Goal: Ask a question

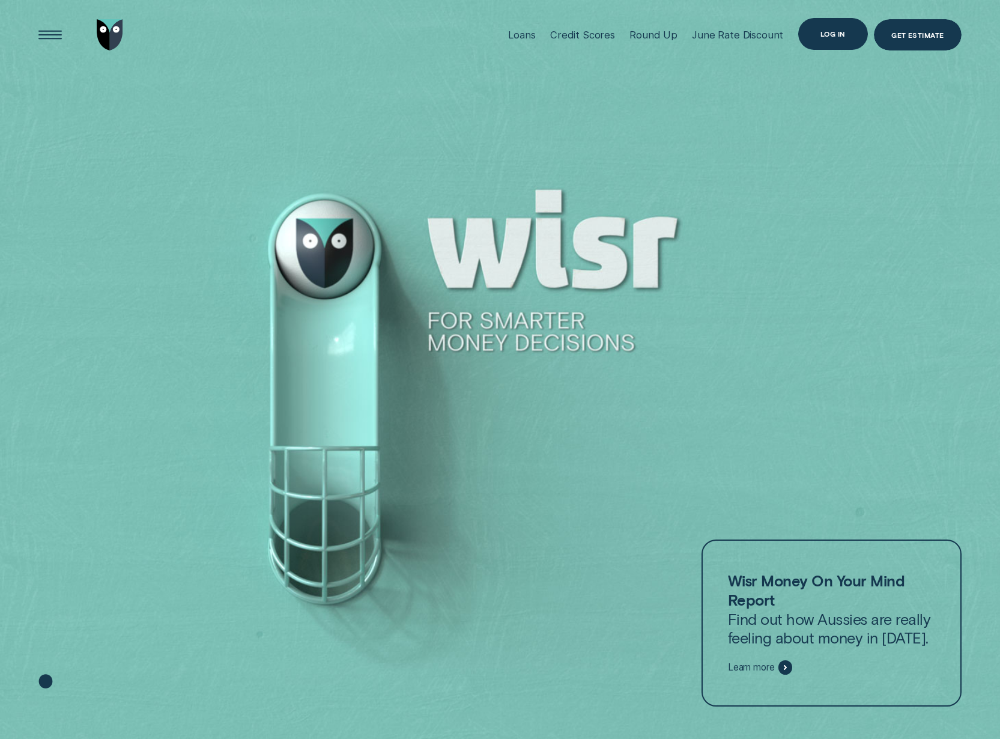
click at [822, 43] on div "Log in" at bounding box center [833, 33] width 70 height 31
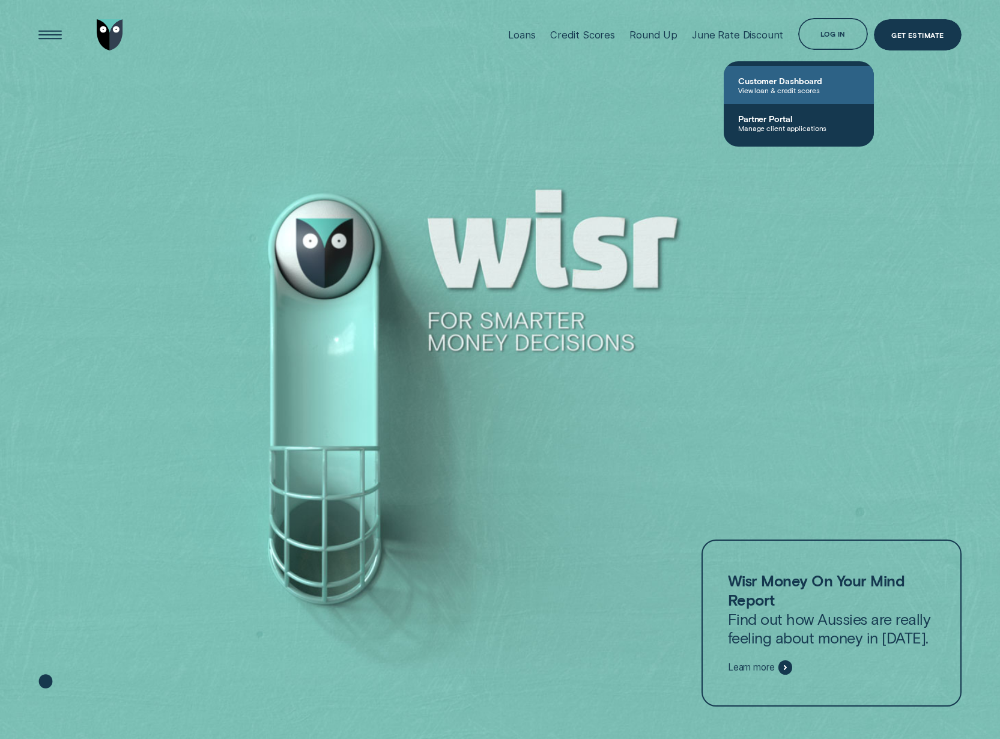
click at [792, 86] on span "View loan & credit scores" at bounding box center [798, 90] width 121 height 8
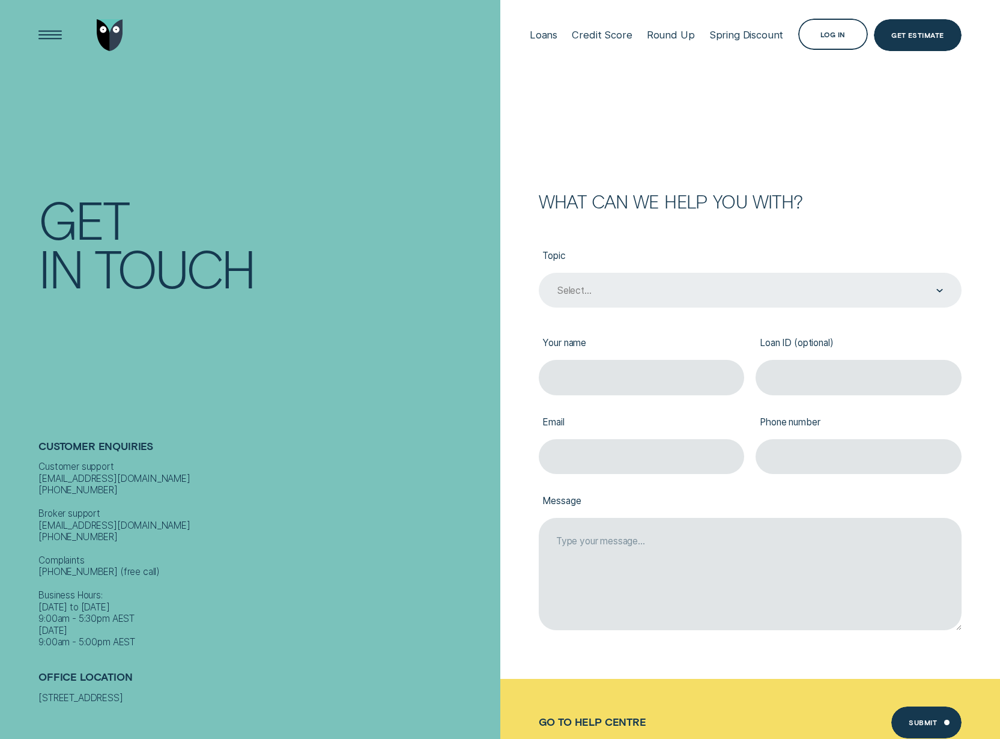
click at [679, 291] on div "Select..." at bounding box center [749, 290] width 387 height 13
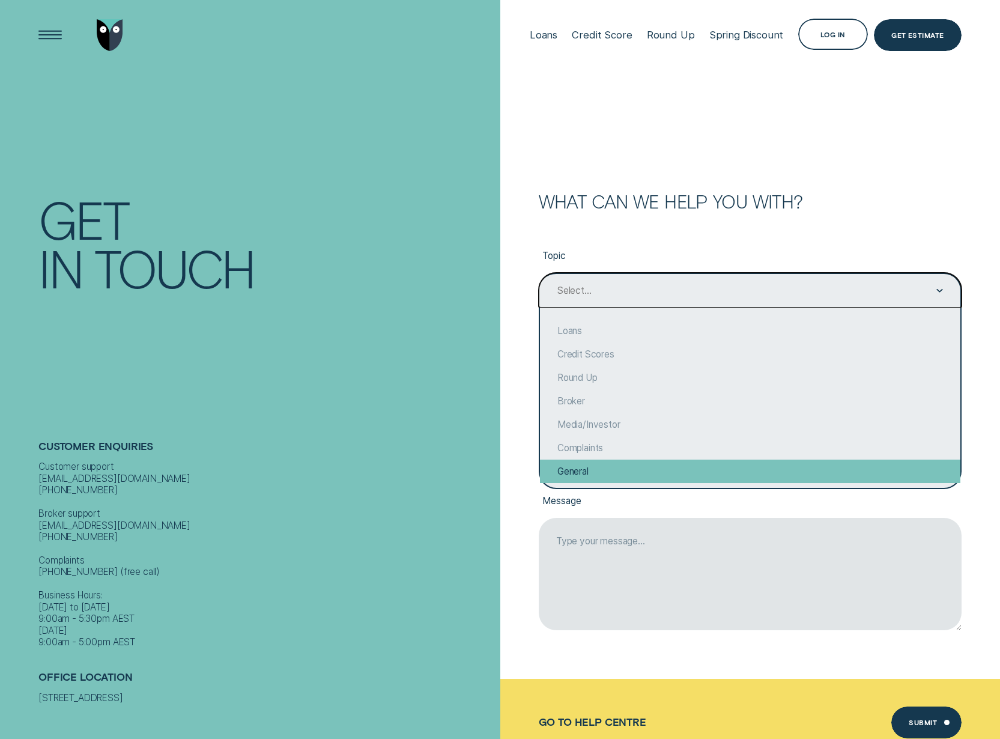
click at [621, 474] on div "General" at bounding box center [750, 471] width 421 height 23
type input "General"
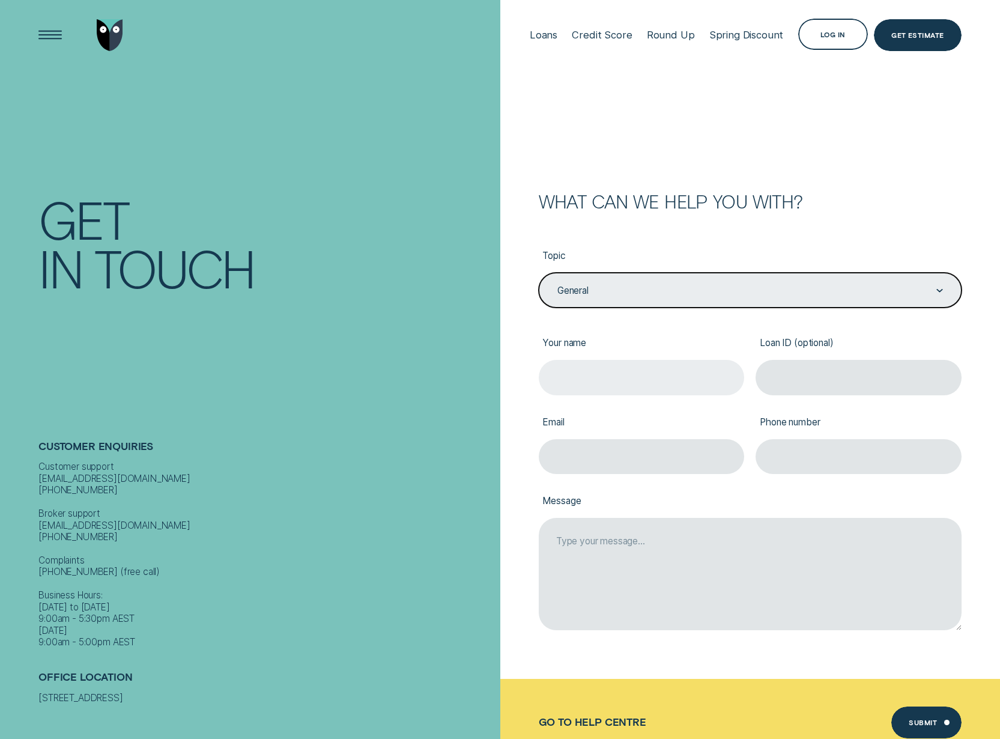
click at [603, 374] on input "Your name" at bounding box center [641, 377] width 205 height 35
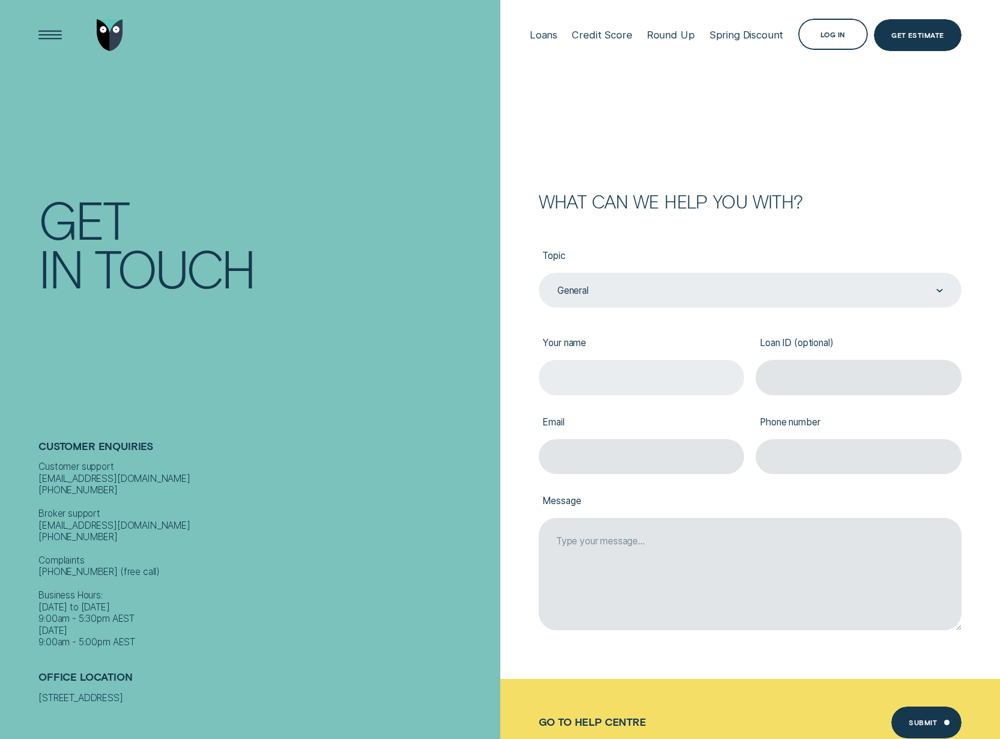
click at [661, 362] on input "Your name" at bounding box center [641, 377] width 205 height 35
click at [823, 375] on input "Loan ID (optional)" at bounding box center [858, 377] width 205 height 35
paste input "399331"
type input "399331"
click at [673, 375] on input "Your name" at bounding box center [641, 377] width 205 height 35
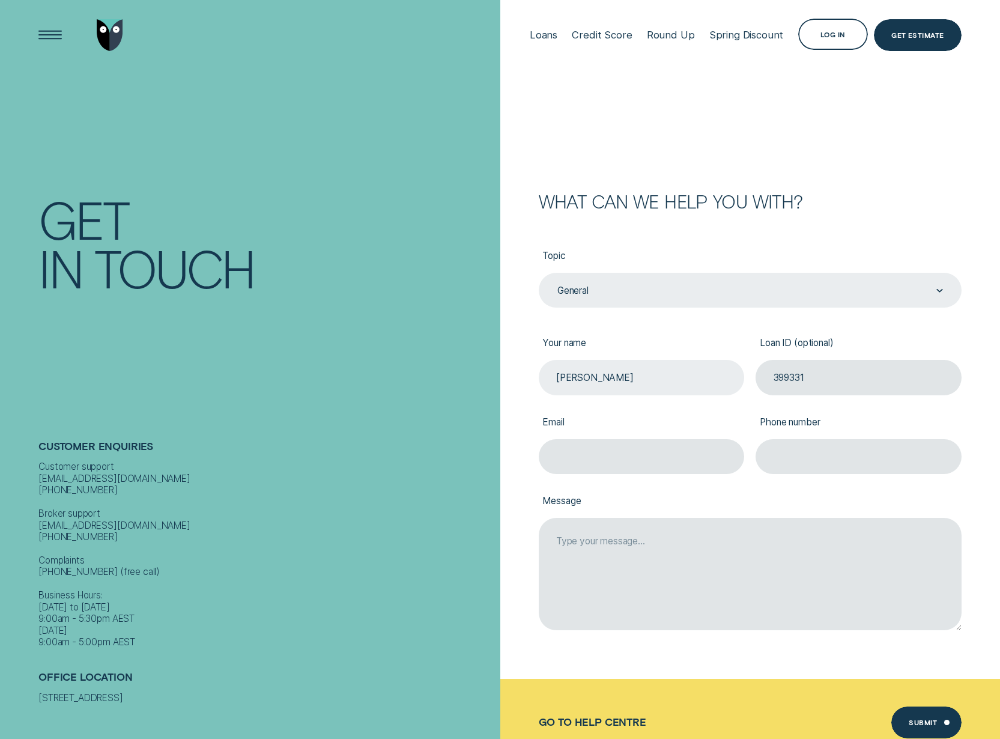
click at [574, 378] on input "Satch Kirkpatrick" at bounding box center [641, 377] width 205 height 35
type input "Satyaki Kirkpatrick"
type input "satch@kpfam.net"
type input "0431821032"
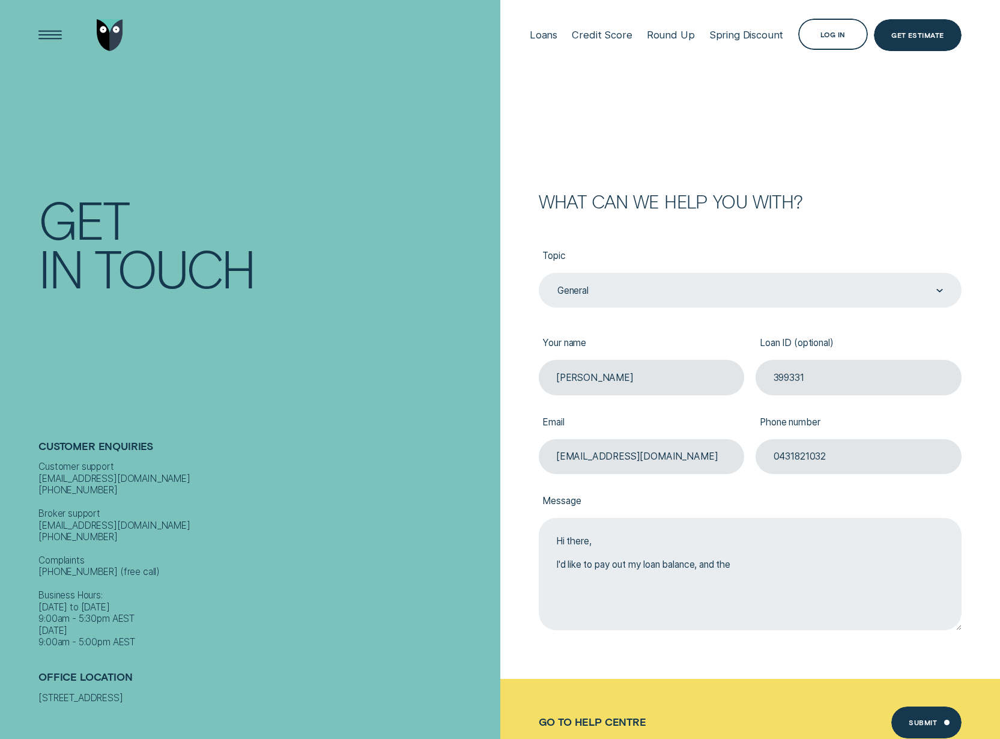
click at [772, 570] on textarea "Hi there, I'd like to pay out my loan balance, and the" at bounding box center [750, 574] width 423 height 112
click at [934, 573] on textarea "Hi there, I'd like to pay out my loan balance, and the contract suggests this c…" at bounding box center [750, 574] width 423 height 112
click at [639, 587] on textarea "Hi there, I'd like to pay out my loan balance, and the contract suggests this c…" at bounding box center [750, 574] width 423 height 112
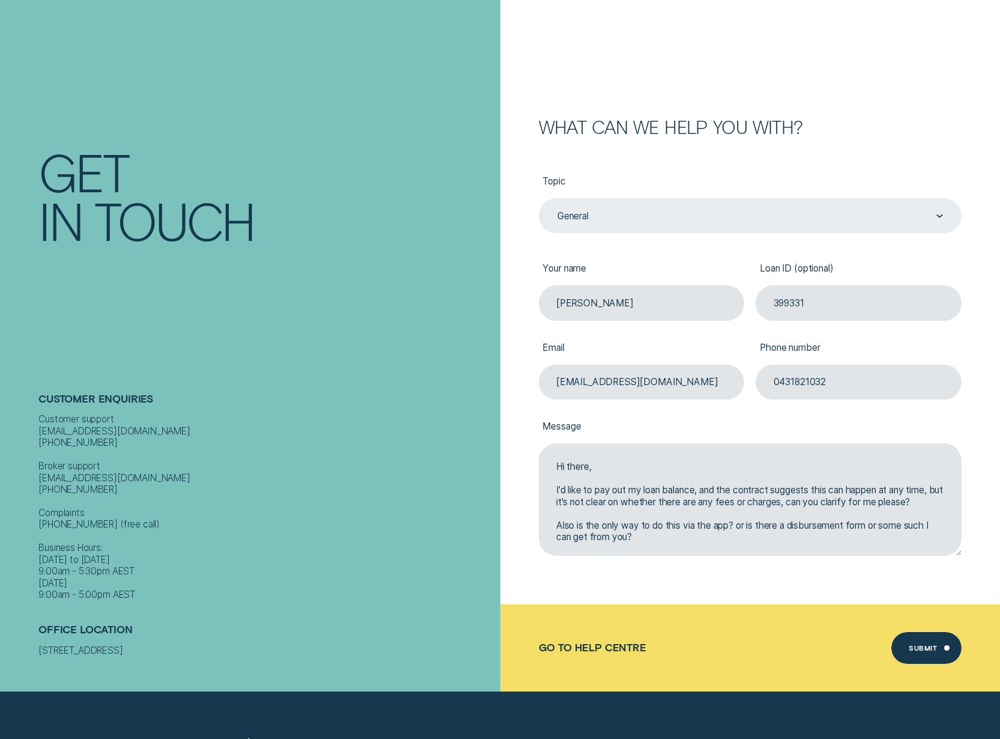
scroll to position [240, 0]
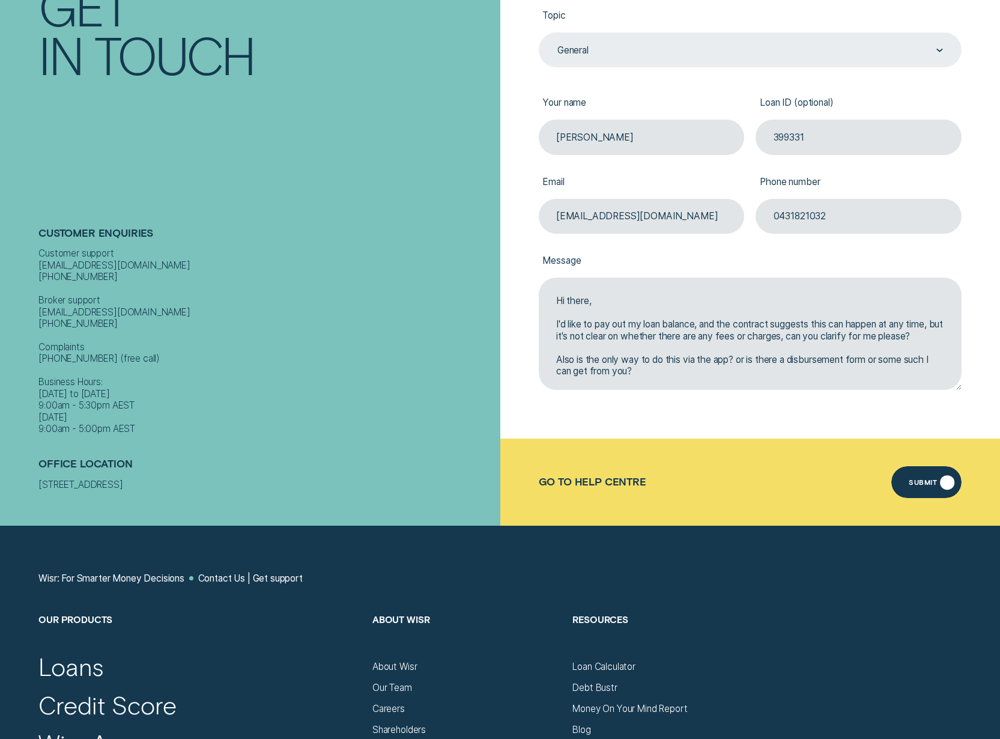
type textarea "Hi there, I'd like to pay out my loan balance, and the contract suggests this c…"
click at [922, 481] on div "Submit" at bounding box center [923, 484] width 28 height 6
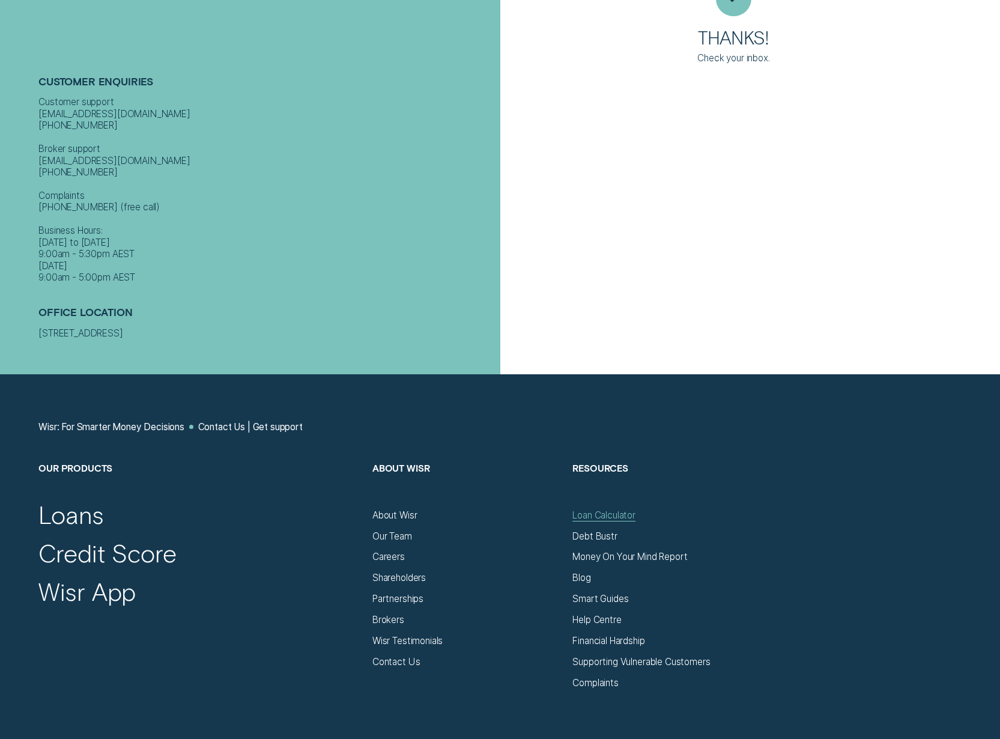
scroll to position [421, 0]
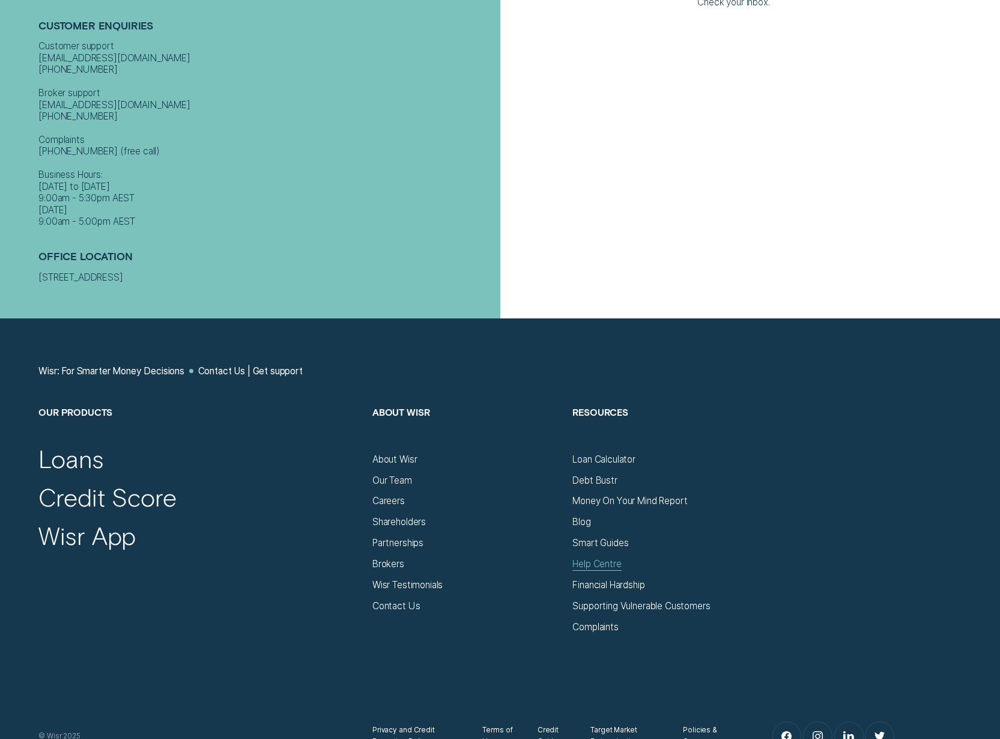
click at [612, 564] on div "Help Centre" at bounding box center [597, 563] width 49 height 11
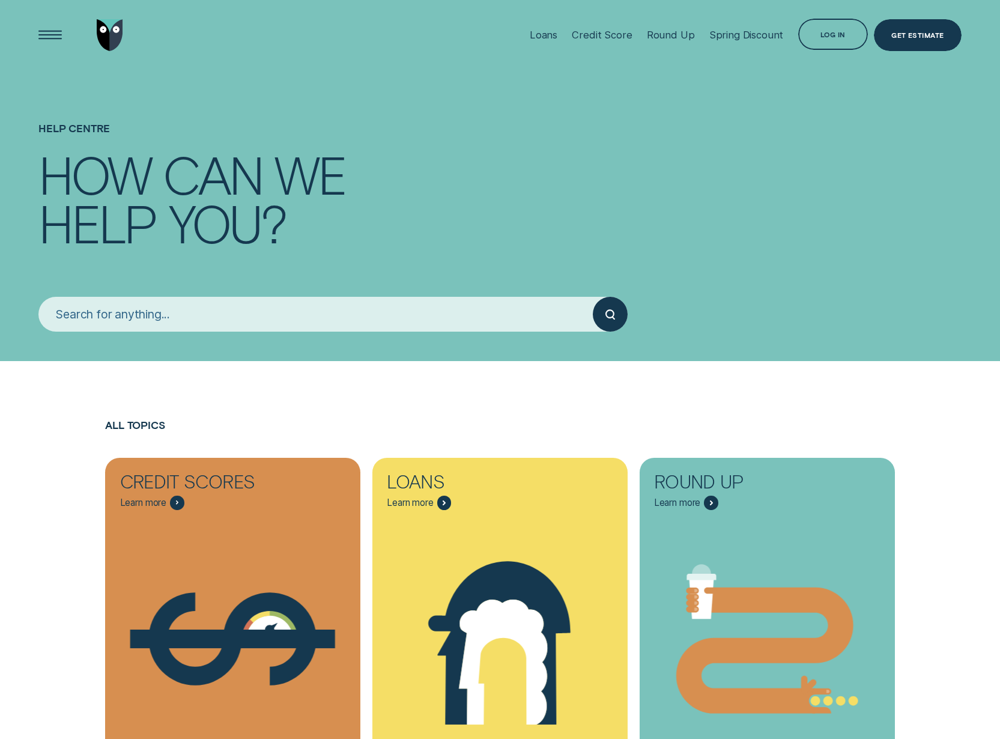
drag, startPoint x: 303, startPoint y: 310, endPoint x: 311, endPoint y: 313, distance: 8.9
click at [303, 310] on input "search" at bounding box center [315, 314] width 555 height 35
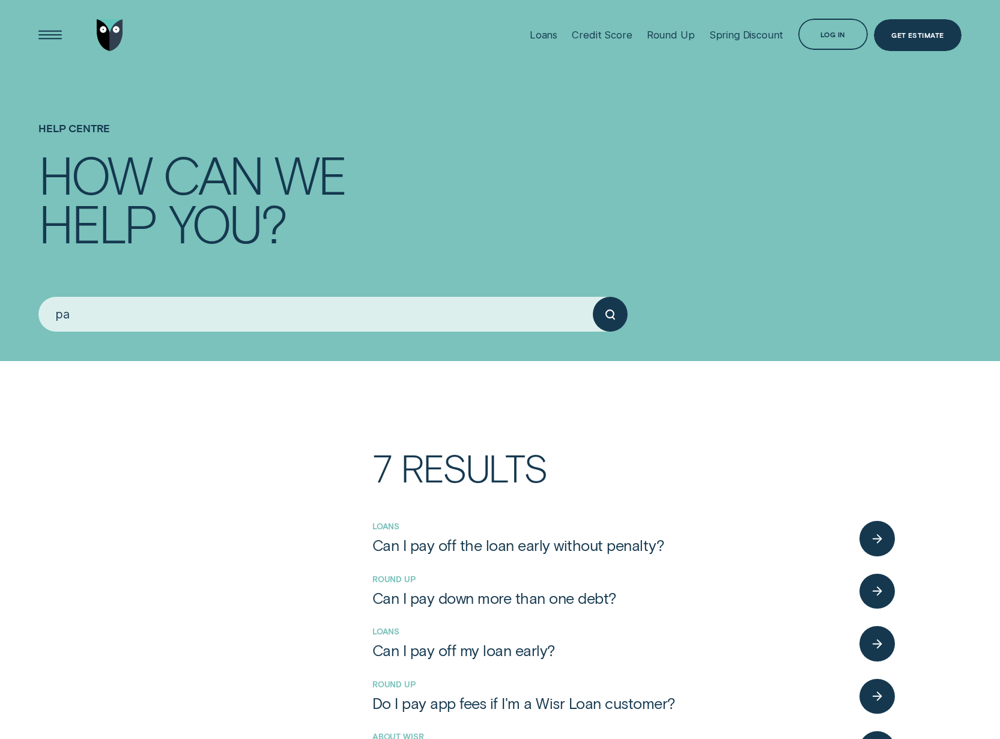
type input "p"
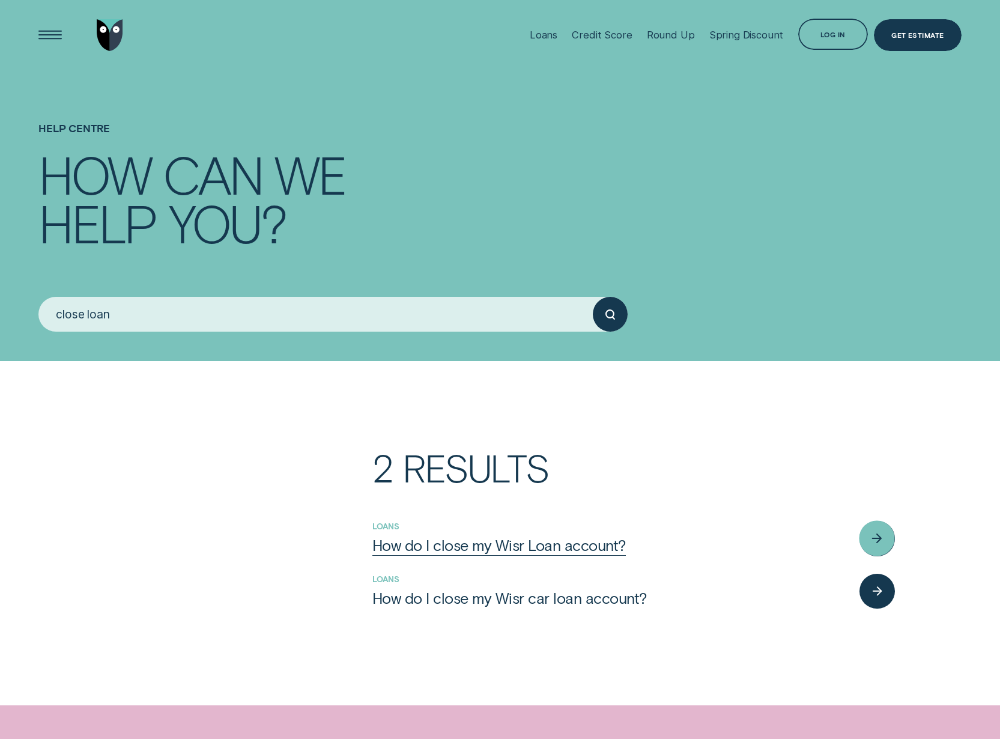
type input "close loan"
click at [555, 539] on div "How do I close my Wisr Loan account?" at bounding box center [499, 545] width 254 height 19
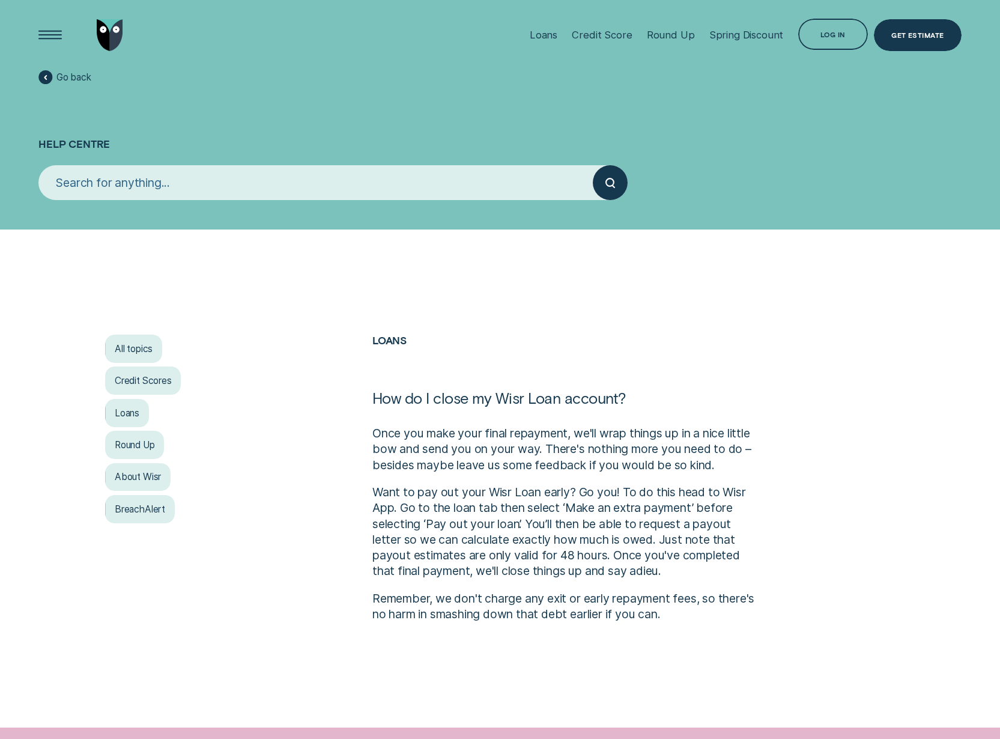
click at [462, 552] on p "Want to pay out your Wisr Loan early? Go you! To do this head to Wisr App. Go t…" at bounding box center [566, 531] width 389 height 95
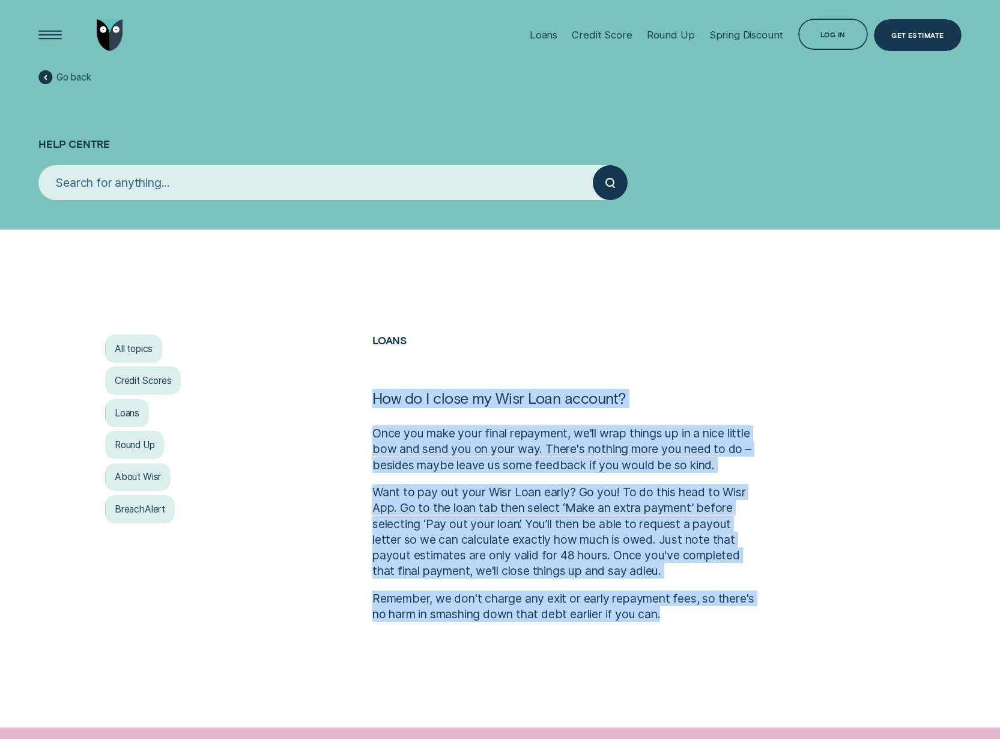
drag, startPoint x: 675, startPoint y: 615, endPoint x: 375, endPoint y: 424, distance: 355.0
click at [375, 424] on div "Loans How do I close my Wisr Loan account? Once you make your final repayment, …" at bounding box center [566, 479] width 401 height 288
copy div "How do I close my Wisr Loan account? Once you make your final repayment, we'll …"
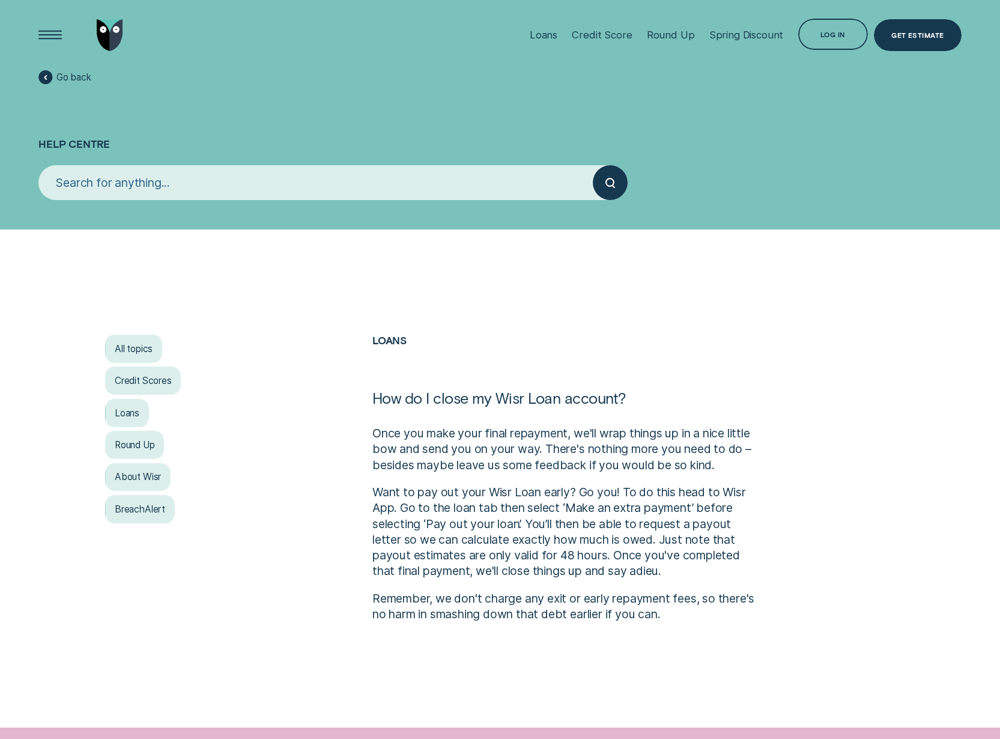
drag, startPoint x: 653, startPoint y: 596, endPoint x: 627, endPoint y: 376, distance: 221.5
click at [633, 379] on h2 "Loans" at bounding box center [566, 362] width 389 height 54
